Goal: Information Seeking & Learning: Find specific page/section

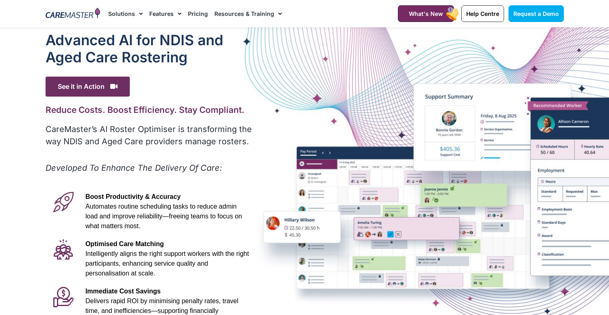
click at [84, 14] on img at bounding box center [73, 14] width 55 height 12
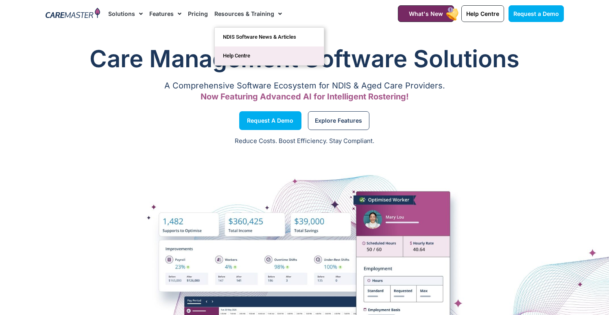
click at [257, 52] on link "Help Centre" at bounding box center [269, 55] width 109 height 19
